Goal: Task Accomplishment & Management: Use online tool/utility

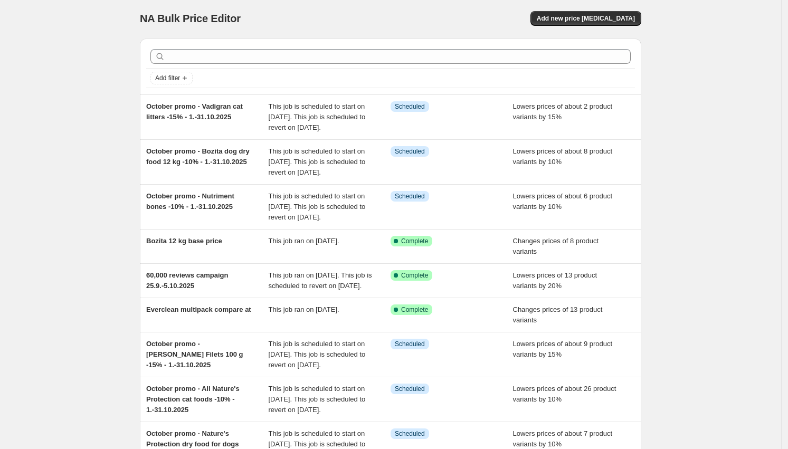
scroll to position [2, 0]
click at [605, 15] on span "Add new price [MEDICAL_DATA]" at bounding box center [586, 18] width 98 height 8
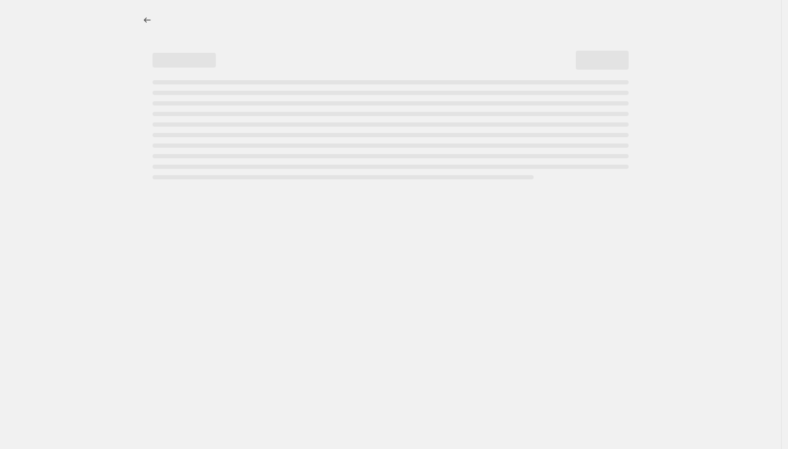
select select "percentage"
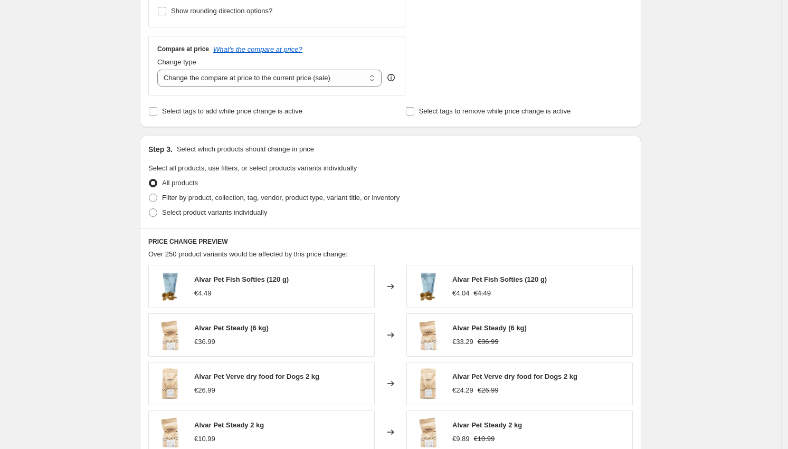
scroll to position [665, 0]
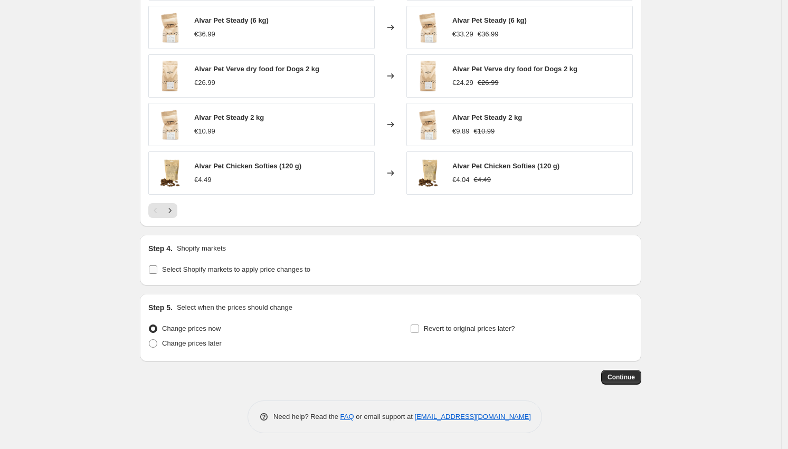
click at [212, 269] on span "Select Shopify markets to apply price changes to" at bounding box center [236, 269] width 148 height 8
click at [157, 269] on input "Select Shopify markets to apply price changes to" at bounding box center [153, 269] width 8 height 8
checkbox input "true"
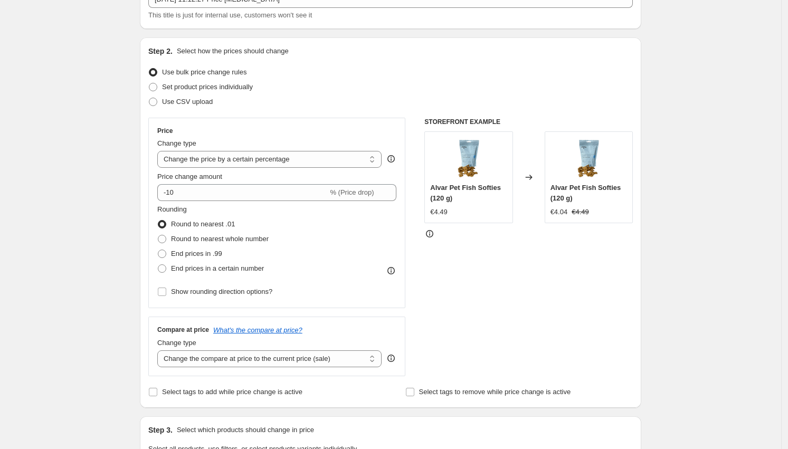
scroll to position [0, 0]
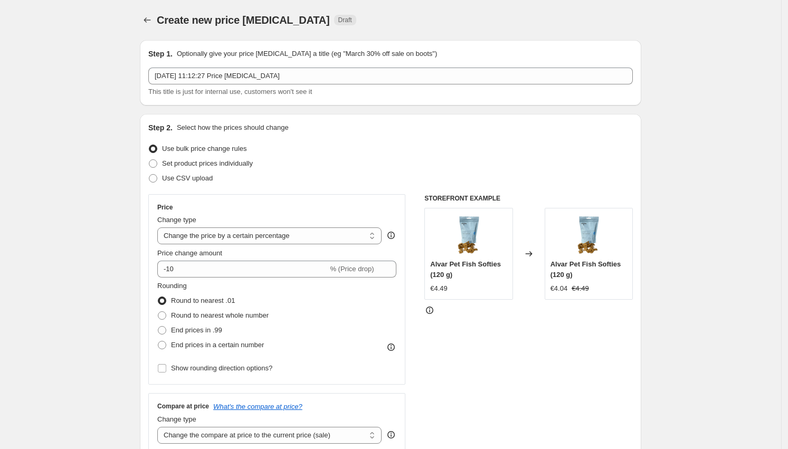
click at [157, 20] on div at bounding box center [148, 20] width 17 height 15
click at [153, 20] on icon "Price change jobs" at bounding box center [147, 20] width 11 height 11
